Goal: Task Accomplishment & Management: Manage account settings

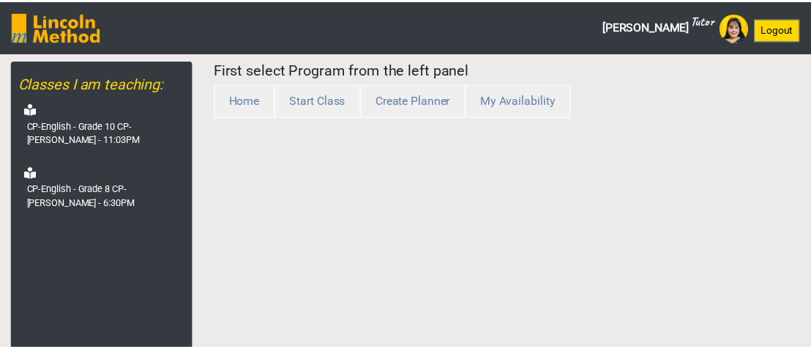
scroll to position [73, 0]
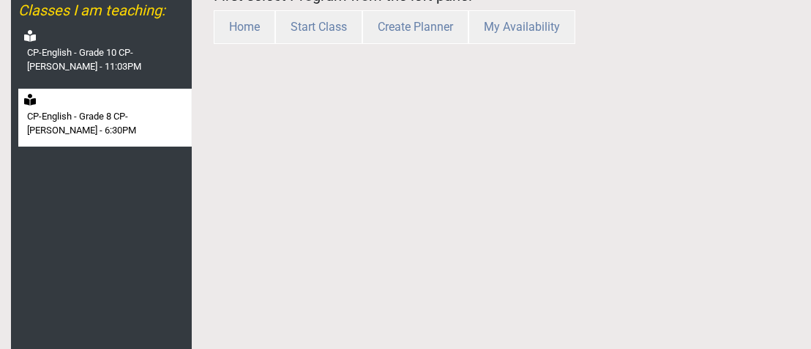
click at [75, 140] on div "CP-English - Grade 8 CP-[PERSON_NAME] - 6:30PM" at bounding box center [105, 118] width 174 height 58
select select "month"
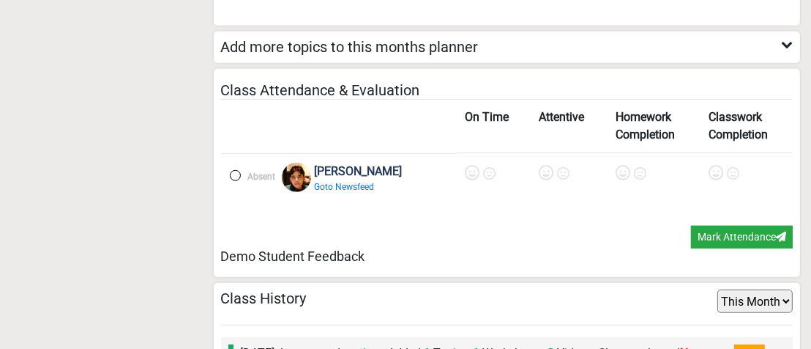
scroll to position [1089, 0]
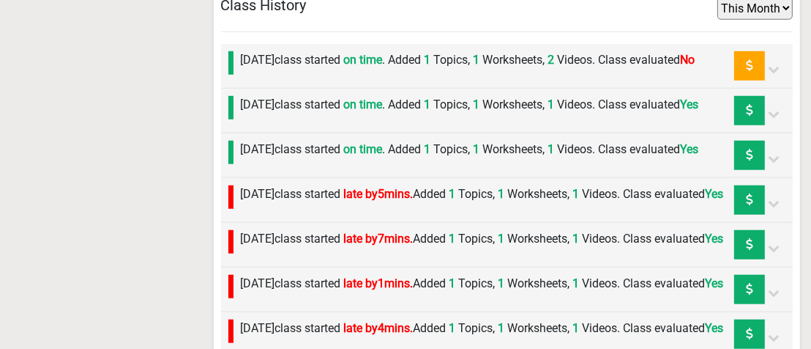
click at [461, 69] on label "[DATE] class started on time . Added 1 Topics, 1 Worksheets, 2 Videos. Class ev…" at bounding box center [468, 60] width 455 height 18
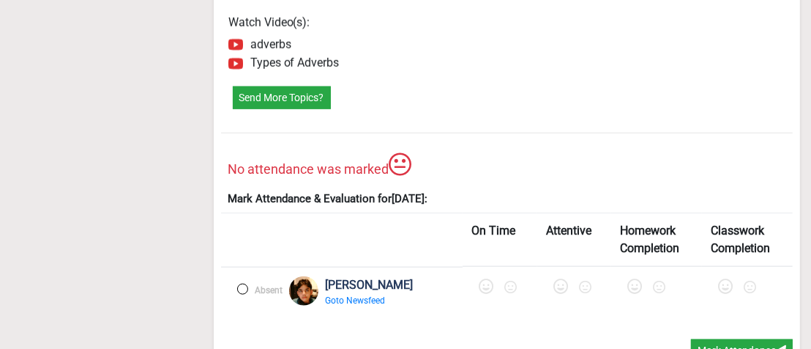
scroll to position [1455, 0]
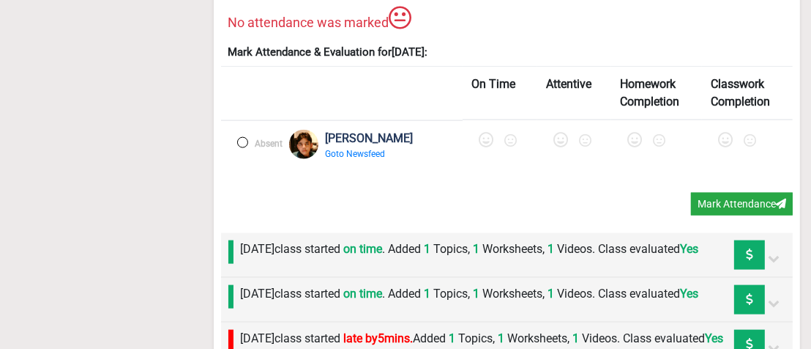
click at [242, 145] on label at bounding box center [242, 142] width 11 height 11
click at [484, 143] on icon at bounding box center [487, 140] width 15 height 15
click at [568, 143] on icon at bounding box center [565, 140] width 15 height 15
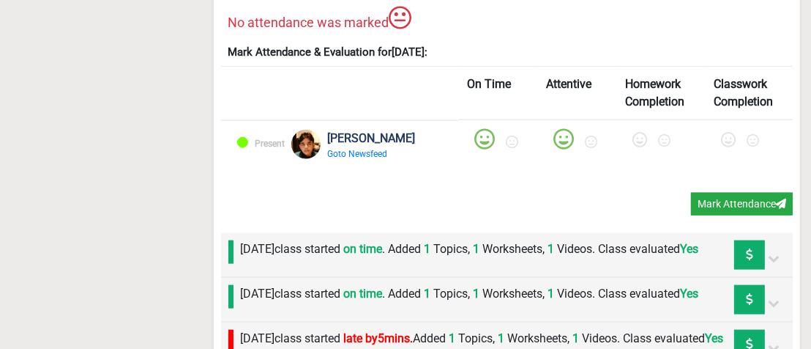
click at [641, 137] on icon at bounding box center [640, 140] width 15 height 15
click at [724, 137] on icon at bounding box center [728, 140] width 15 height 15
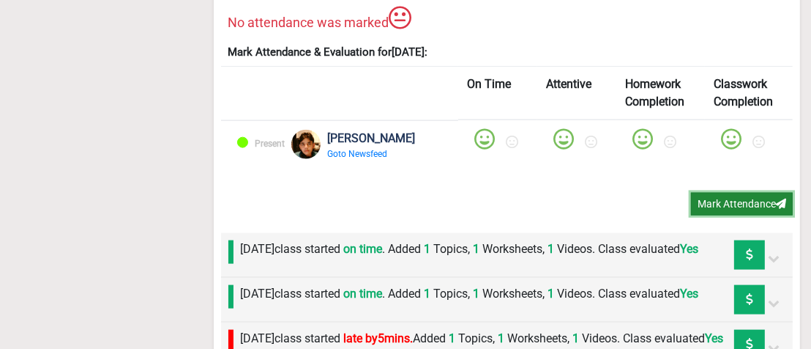
click at [725, 201] on button "Mark Attendance" at bounding box center [742, 204] width 102 height 23
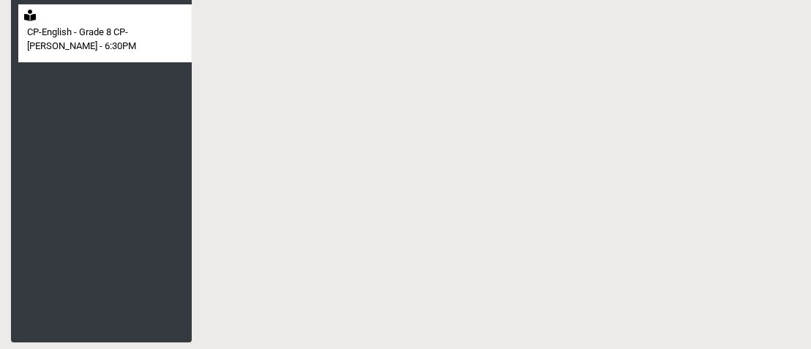
scroll to position [157, 0]
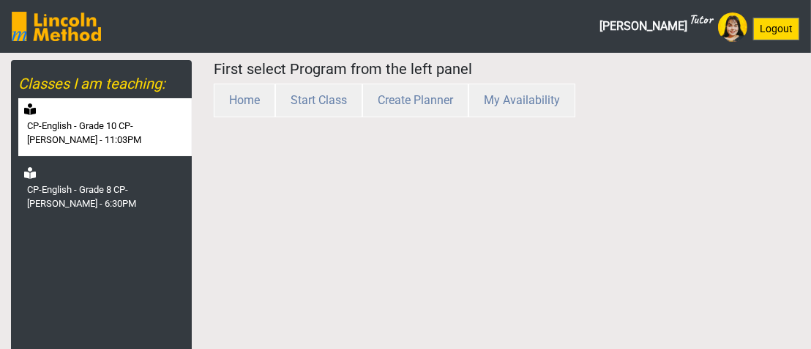
click at [99, 132] on label "CP-English - Grade 10 CP-[PERSON_NAME] - 11:03PM" at bounding box center [108, 133] width 162 height 29
select select "month"
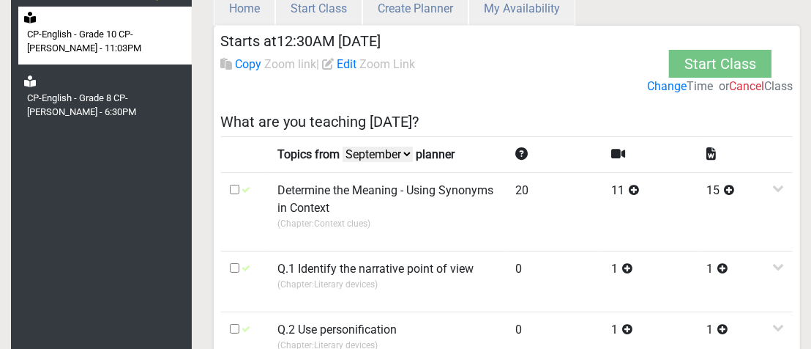
scroll to position [146, 0]
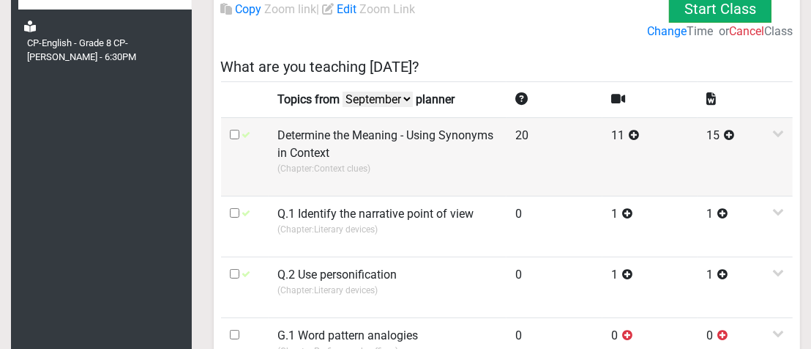
click at [231, 132] on input "checkbox" at bounding box center [235, 135] width 10 height 10
checkbox input "true"
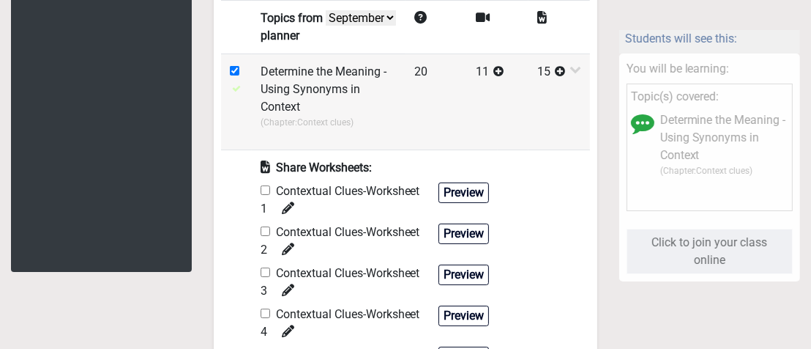
scroll to position [293, 0]
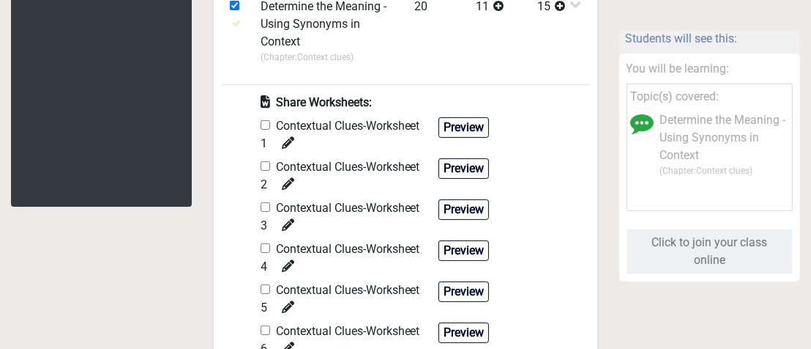
click at [266, 168] on input "checkbox" at bounding box center [266, 166] width 10 height 10
checkbox input "true"
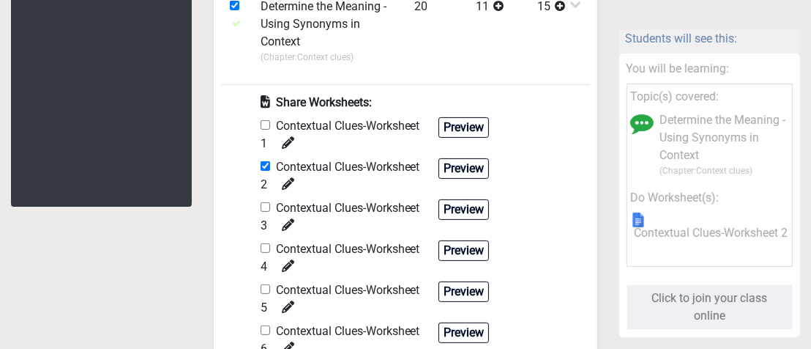
click at [264, 207] on input "checkbox" at bounding box center [266, 207] width 10 height 10
checkbox input "true"
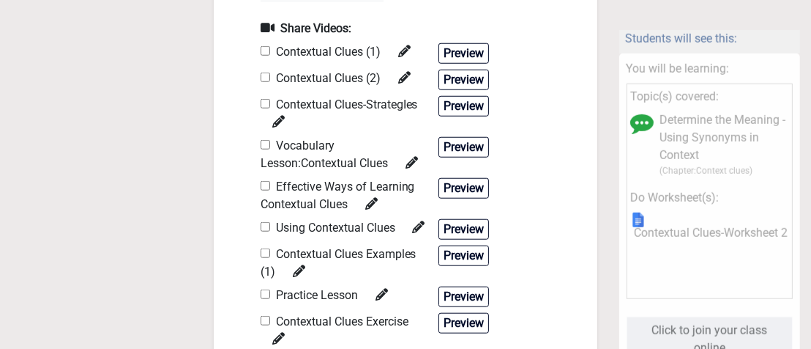
scroll to position [1025, 0]
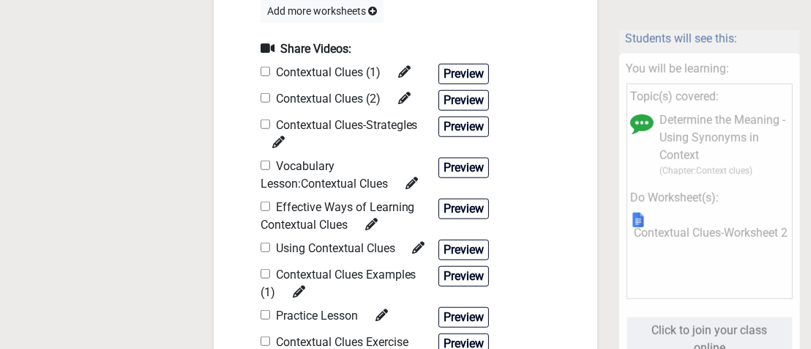
click at [262, 124] on input "checkbox" at bounding box center [266, 124] width 10 height 10
checkbox input "true"
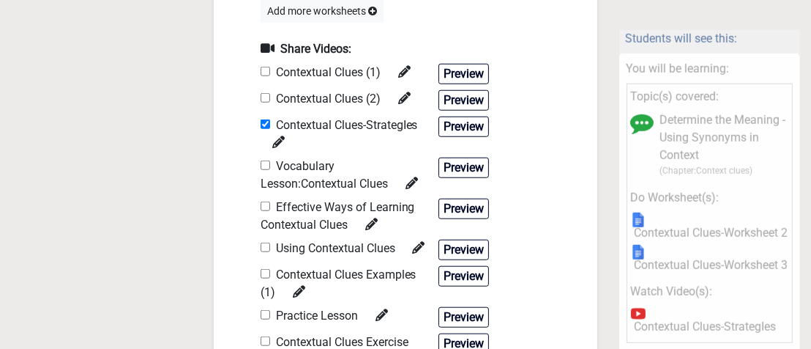
click at [267, 165] on input "checkbox" at bounding box center [266, 165] width 10 height 10
checkbox input "true"
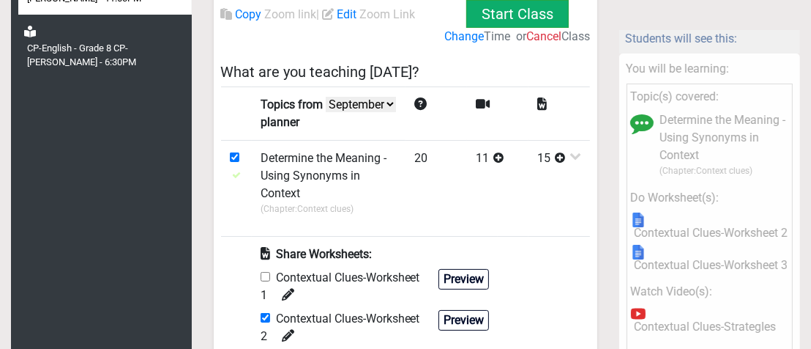
scroll to position [0, 0]
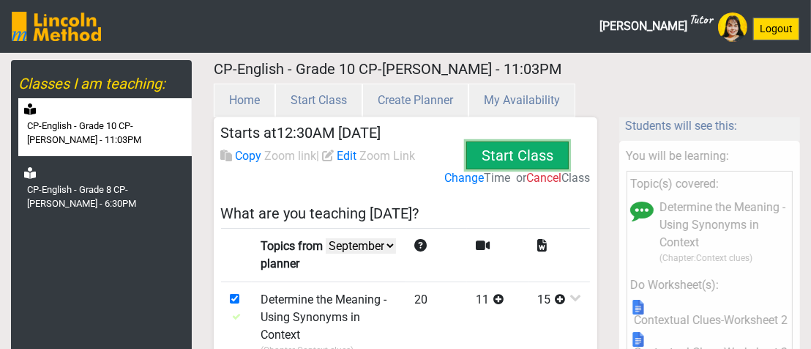
click at [523, 156] on button "Start Class" at bounding box center [517, 155] width 103 height 28
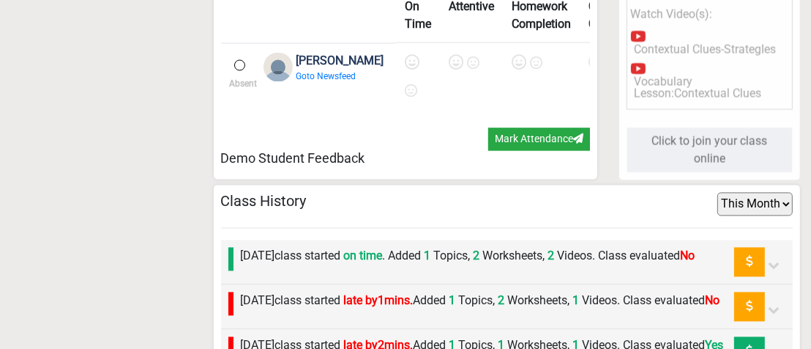
scroll to position [2489, 0]
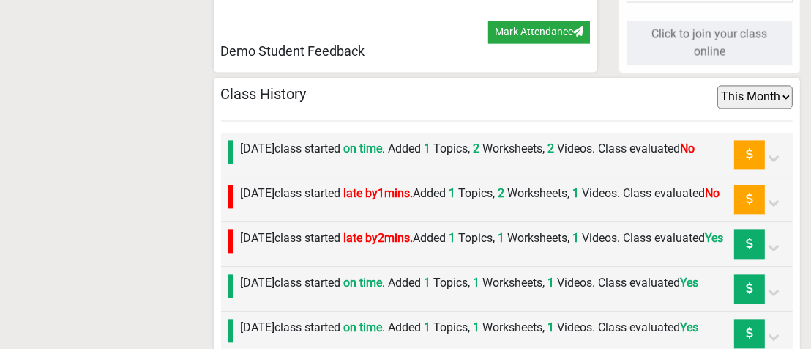
click at [474, 202] on label "Thursday 18th September class started late by 1 mins. Added 1 Topics, 2 Workshe…" at bounding box center [481, 194] width 480 height 18
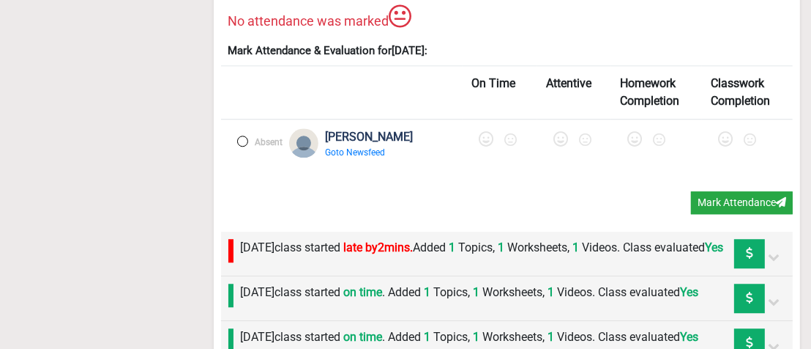
scroll to position [3075, 0]
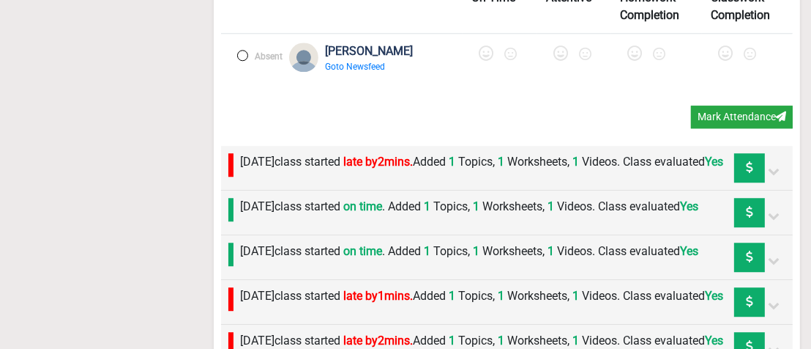
click at [243, 61] on label at bounding box center [242, 55] width 11 height 11
click at [480, 61] on icon at bounding box center [487, 53] width 15 height 15
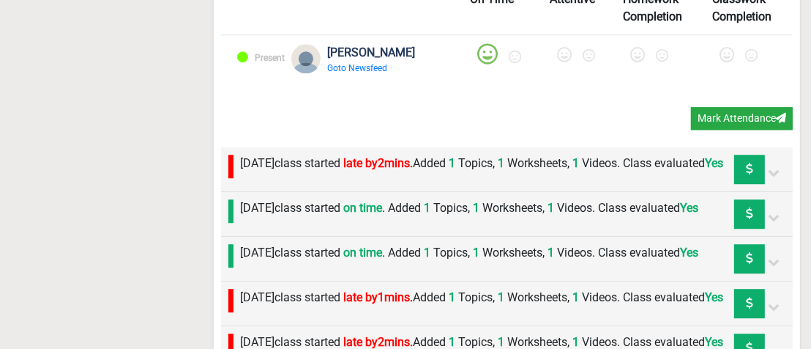
click at [558, 62] on icon at bounding box center [565, 55] width 15 height 15
click at [633, 62] on icon at bounding box center [640, 55] width 15 height 15
click at [721, 62] on icon at bounding box center [728, 55] width 15 height 15
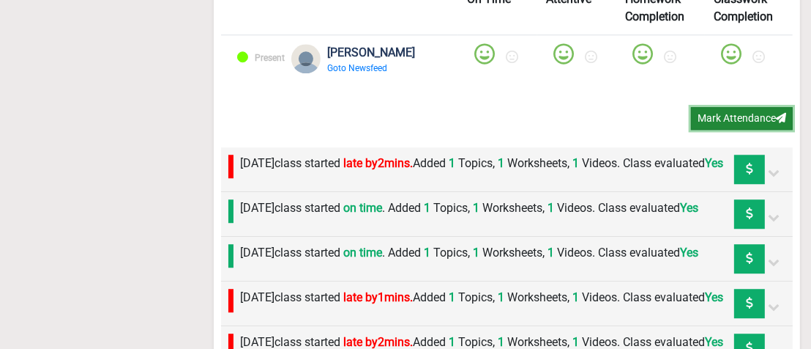
click at [734, 130] on button "Mark Attendance" at bounding box center [742, 118] width 102 height 23
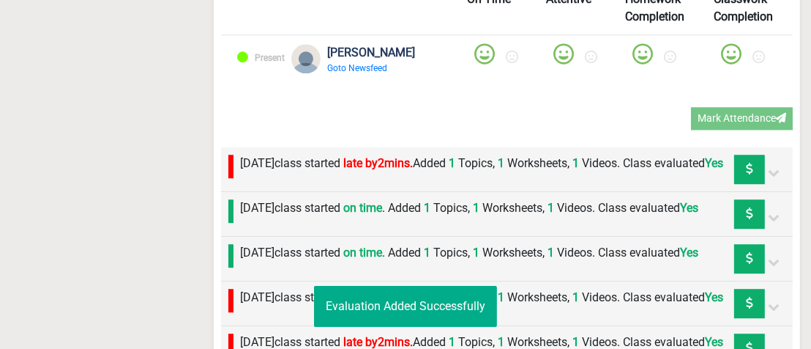
scroll to position [157, 0]
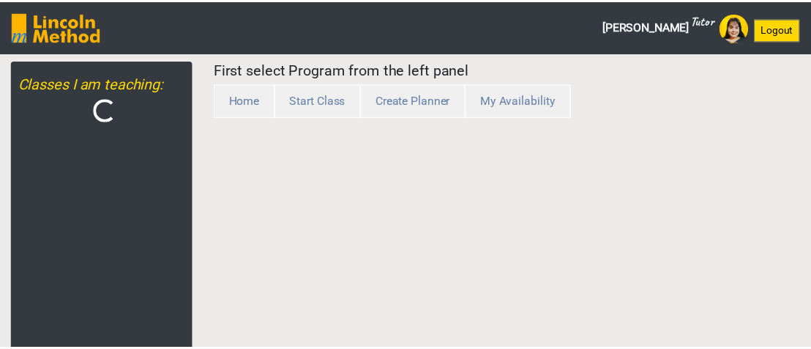
scroll to position [157, 0]
